Goal: Find specific page/section: Find specific page/section

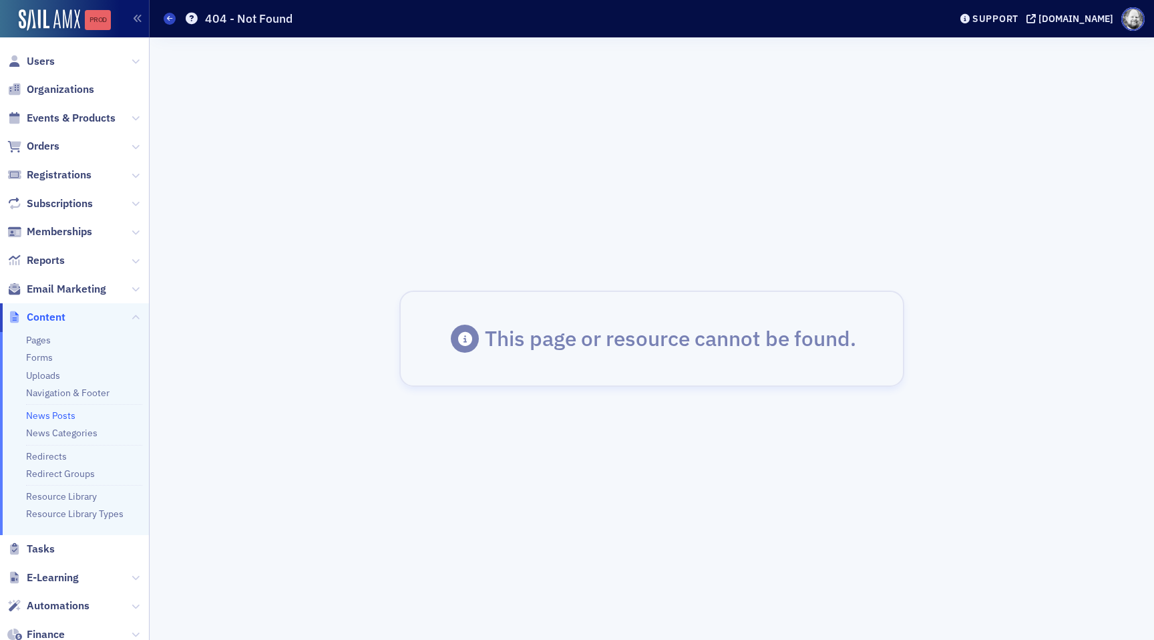
click at [108, 28] on link "Prod" at bounding box center [98, 20] width 26 height 20
click at [30, 333] on ul "Pages Forms Uploads Navigation & Footer News Posts News Categories Redirects Re…" at bounding box center [74, 433] width 149 height 203
click at [45, 412] on link "News Posts" at bounding box center [50, 416] width 49 height 12
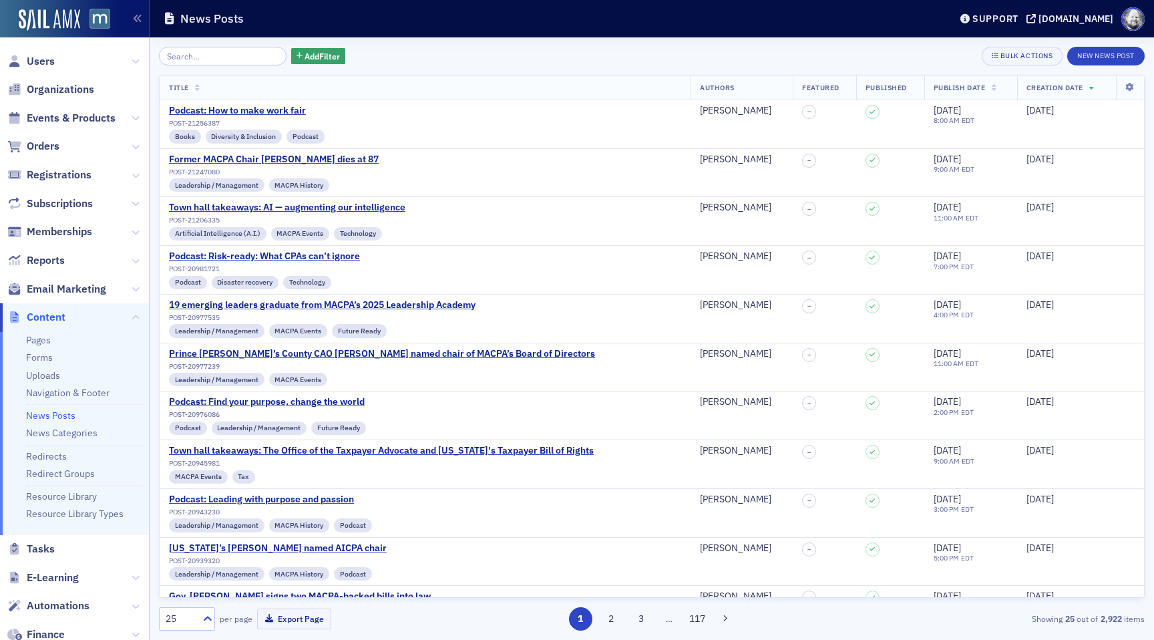
click at [182, 59] on input "search" at bounding box center [223, 56] width 128 height 19
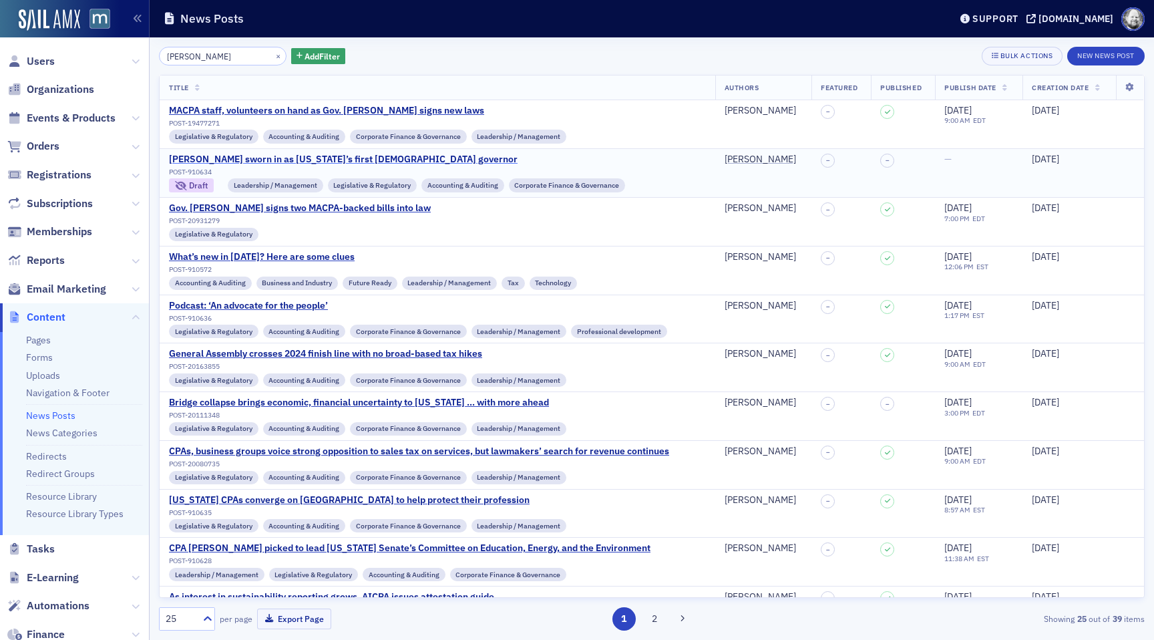
type input "moore"
click at [257, 158] on div "Moore sworn in as Maryland’s first Black governor" at bounding box center [397, 160] width 456 height 12
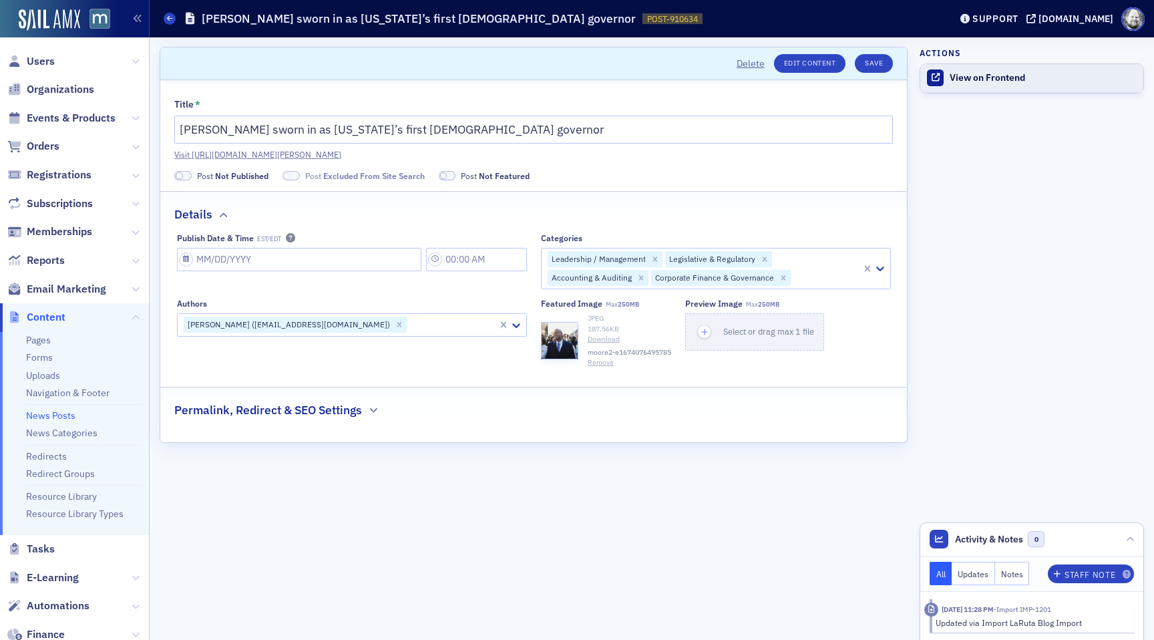
click at [992, 78] on div "View on Frontend" at bounding box center [1043, 78] width 187 height 12
